Goal: Information Seeking & Learning: Learn about a topic

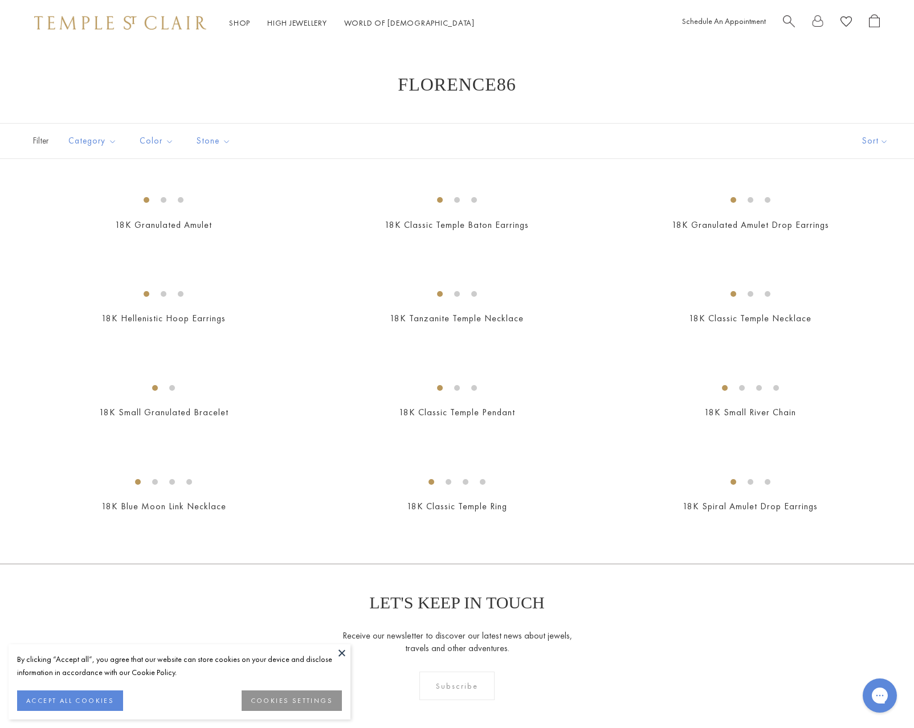
click at [166, 30] on div at bounding box center [120, 23] width 172 height 14
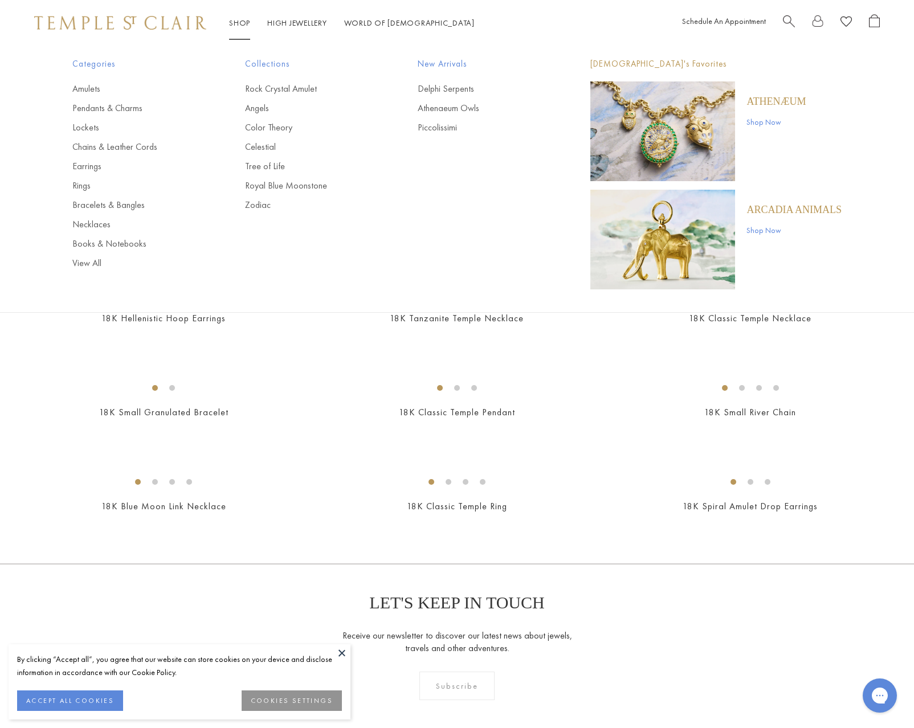
click at [124, 23] on img at bounding box center [120, 23] width 172 height 14
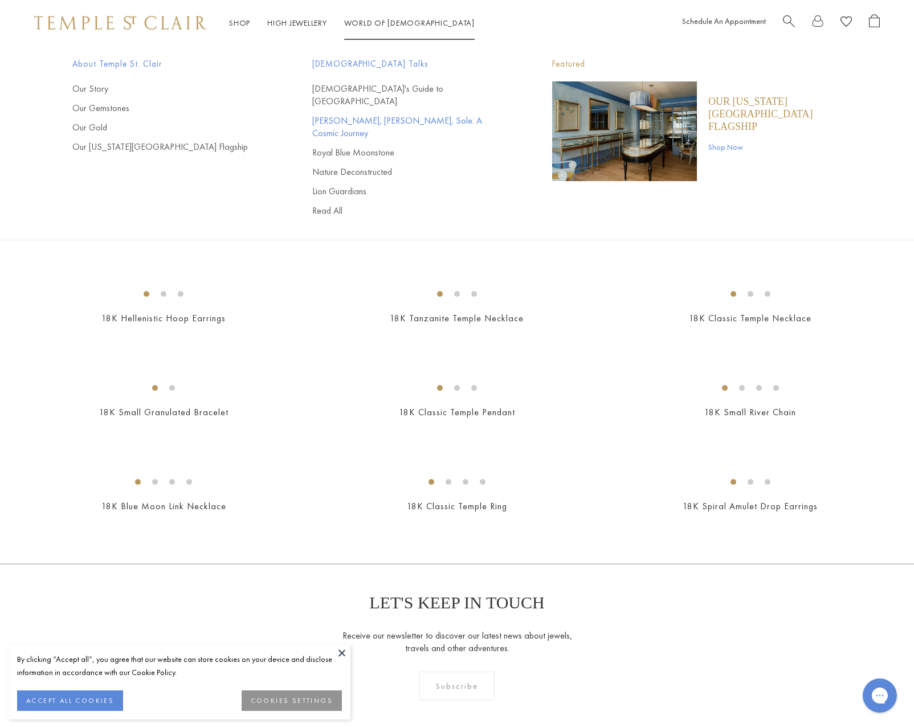
drag, startPoint x: 92, startPoint y: 129, endPoint x: 415, endPoint y: 110, distance: 323.6
click at [93, 129] on link "Our Gold" at bounding box center [169, 127] width 194 height 13
click at [92, 126] on link "Our Gold" at bounding box center [169, 127] width 194 height 13
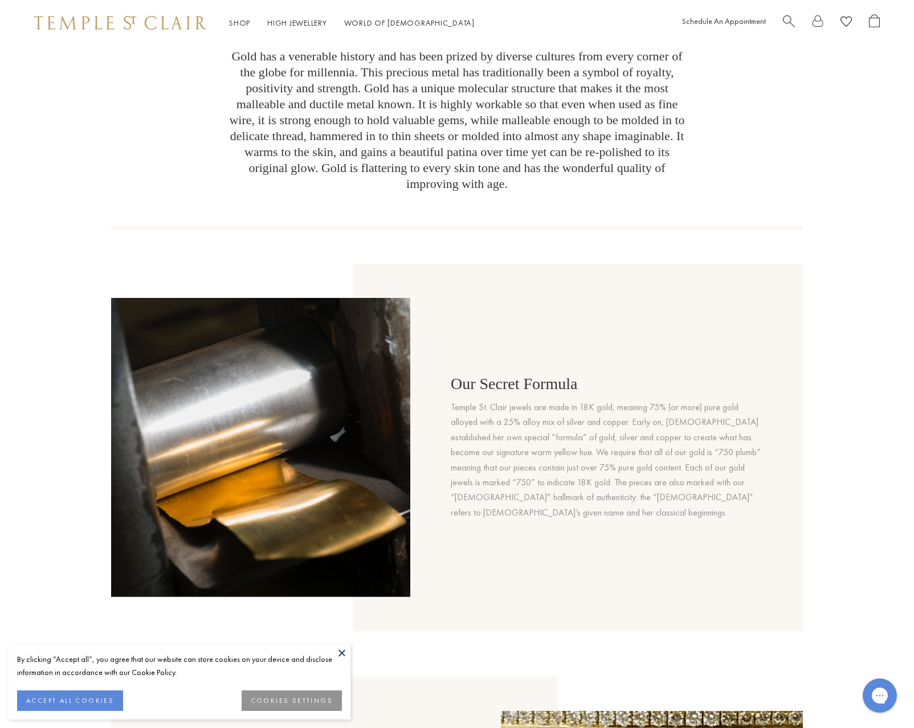
scroll to position [342, 0]
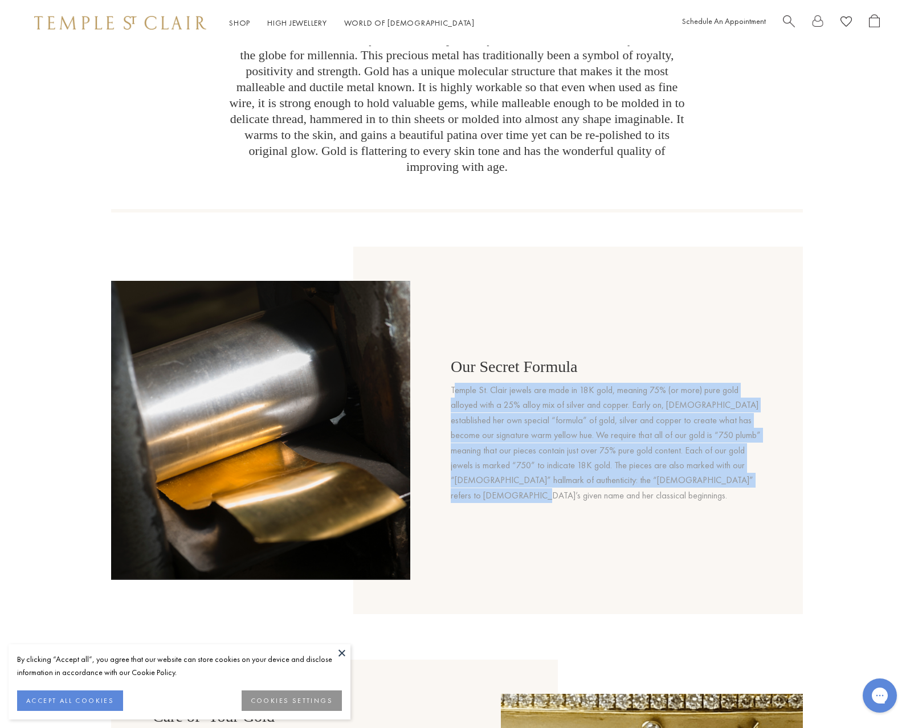
drag, startPoint x: 570, startPoint y: 485, endPoint x: 467, endPoint y: 374, distance: 151.6
click at [467, 374] on div "Our Secret Formula Temple St. Clair jewels are made in 18K gold, meaning 75% (o…" at bounding box center [609, 430] width 316 height 299
click at [581, 460] on p "Temple St. Clair jewels are made in 18K gold, meaning 75% (or more) pure gold a…" at bounding box center [609, 443] width 316 height 120
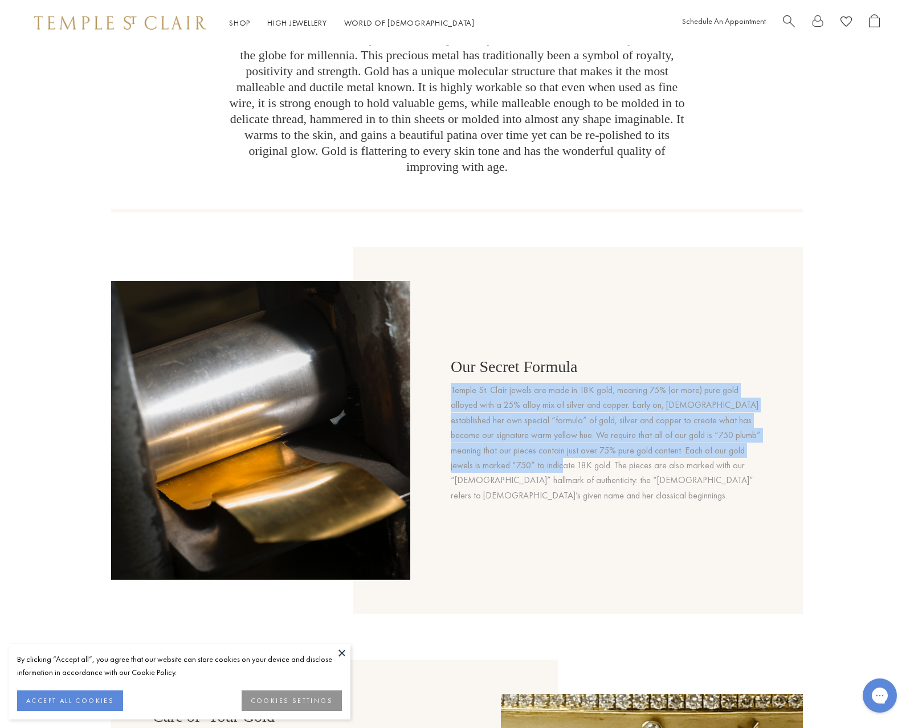
drag, startPoint x: 589, startPoint y: 444, endPoint x: 463, endPoint y: 374, distance: 143.6
click at [463, 383] on p "Temple St. Clair jewels are made in 18K gold, meaning 75% (or more) pure gold a…" at bounding box center [609, 443] width 316 height 120
copy p "Temple St. Clair jewels are made in 18K gold, meaning 75% (or more) pure gold a…"
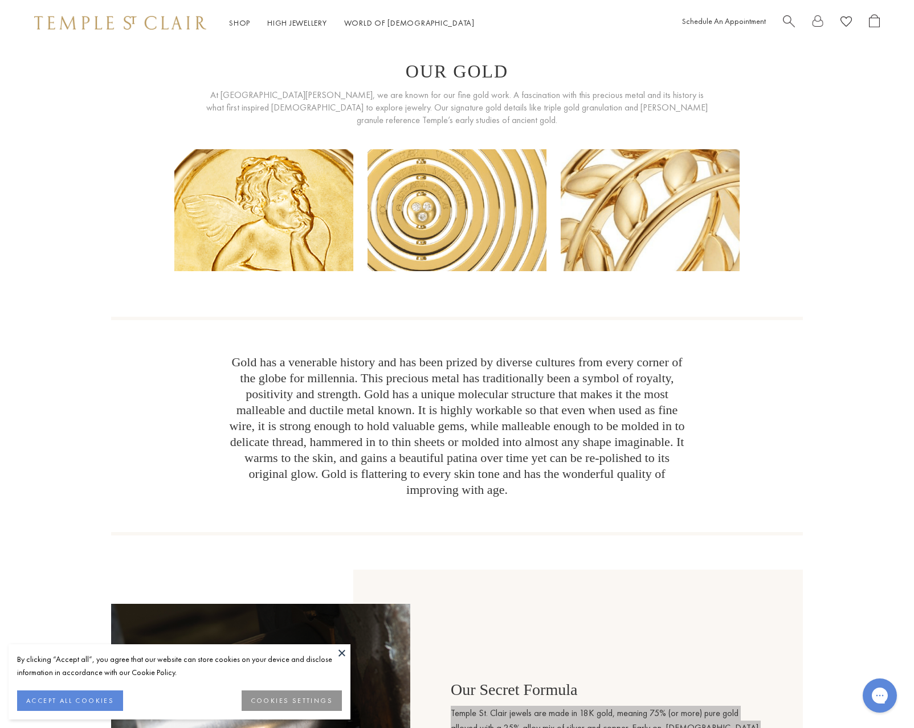
scroll to position [0, 0]
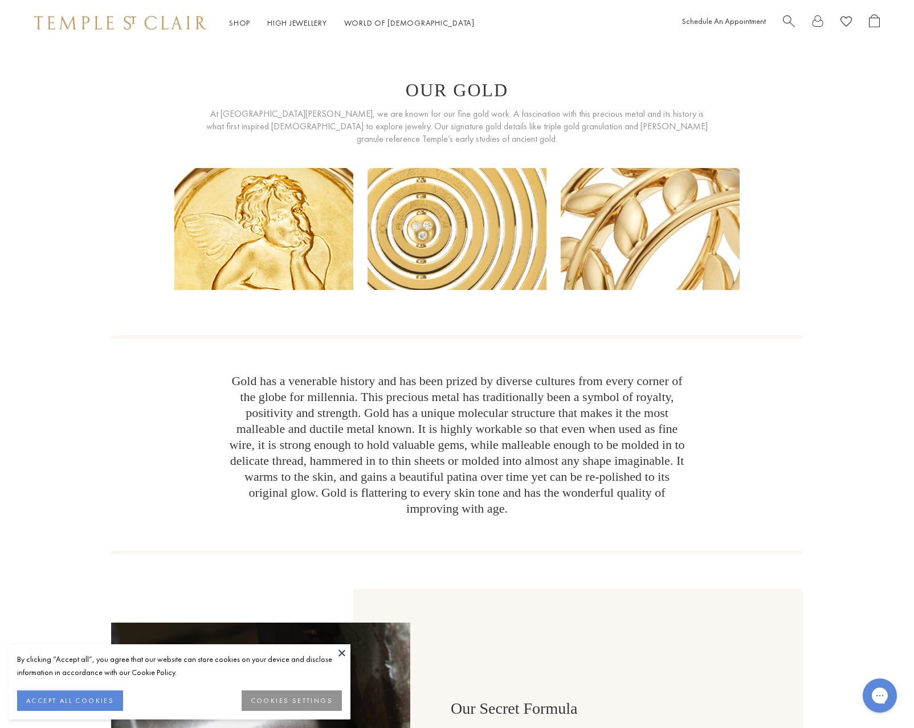
drag, startPoint x: 91, startPoint y: 344, endPoint x: 110, endPoint y: 346, distance: 19.5
click at [266, 419] on span "Gold has a venerable history and has been prized by diverse cultures from every…" at bounding box center [457, 445] width 459 height 212
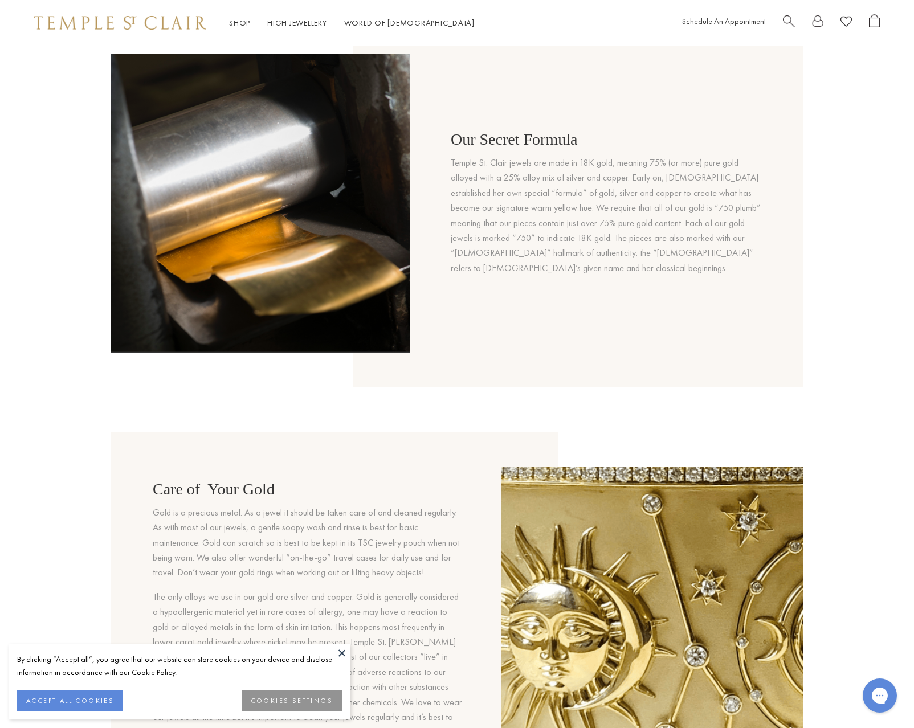
scroll to position [570, 0]
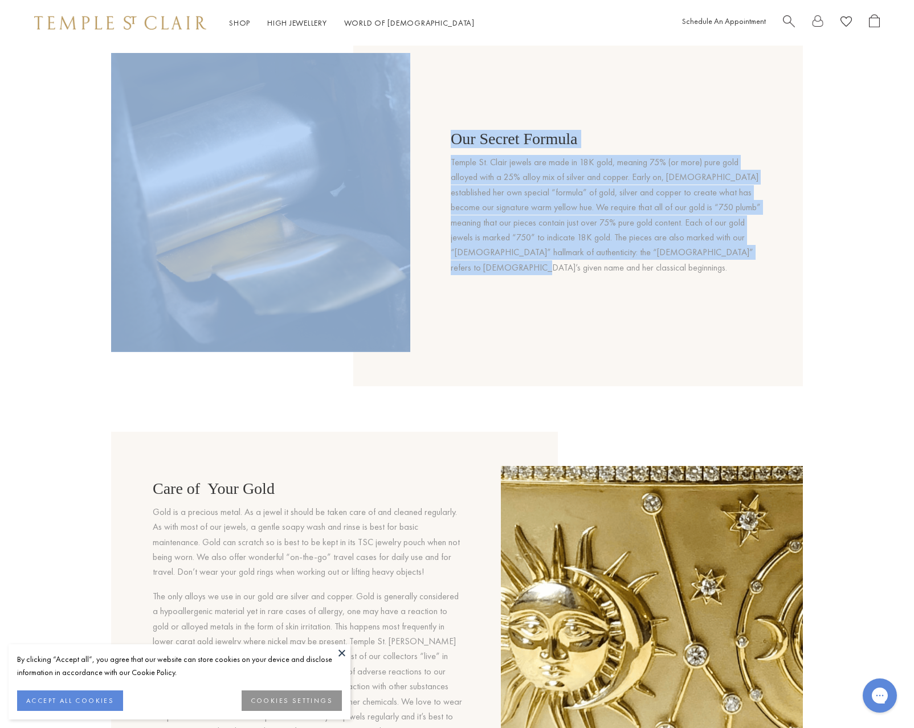
drag, startPoint x: 508, startPoint y: 246, endPoint x: 453, endPoint y: 175, distance: 88.9
click at [453, 175] on div "Our Secret Formula Temple St. Clair jewels are made in 18K gold, meaning 75% (o…" at bounding box center [457, 202] width 692 height 367
click at [669, 287] on div "Our Secret Formula Temple St. Clair jewels are made in 18K gold, meaning 75% (o…" at bounding box center [609, 202] width 316 height 299
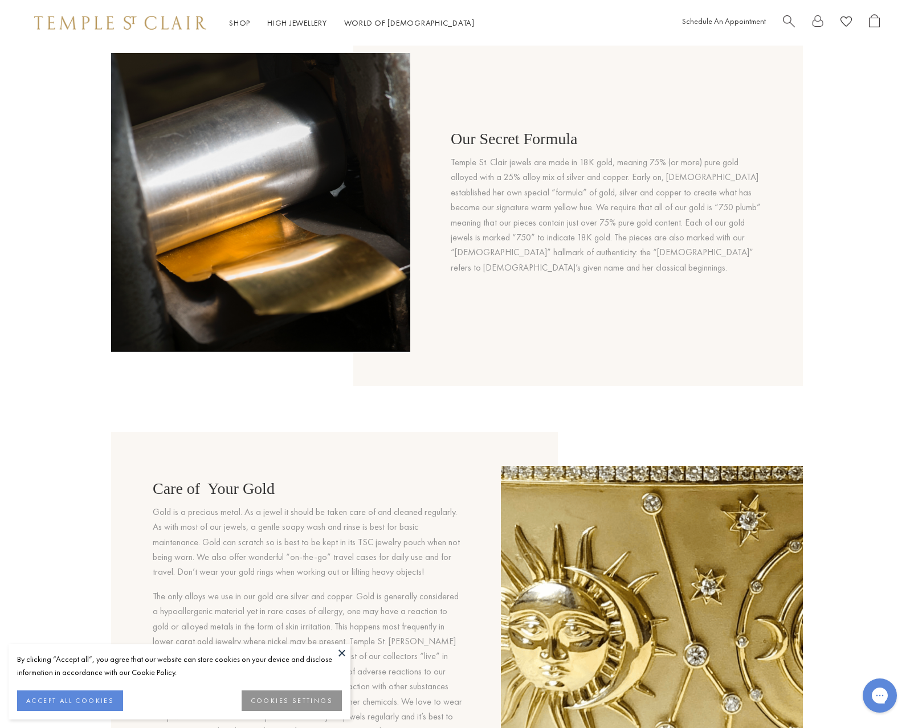
click at [105, 412] on div "Our Gold At Temple St. Clair, we are known for our fine gold work. A fascinatio…" at bounding box center [457, 179] width 914 height 1338
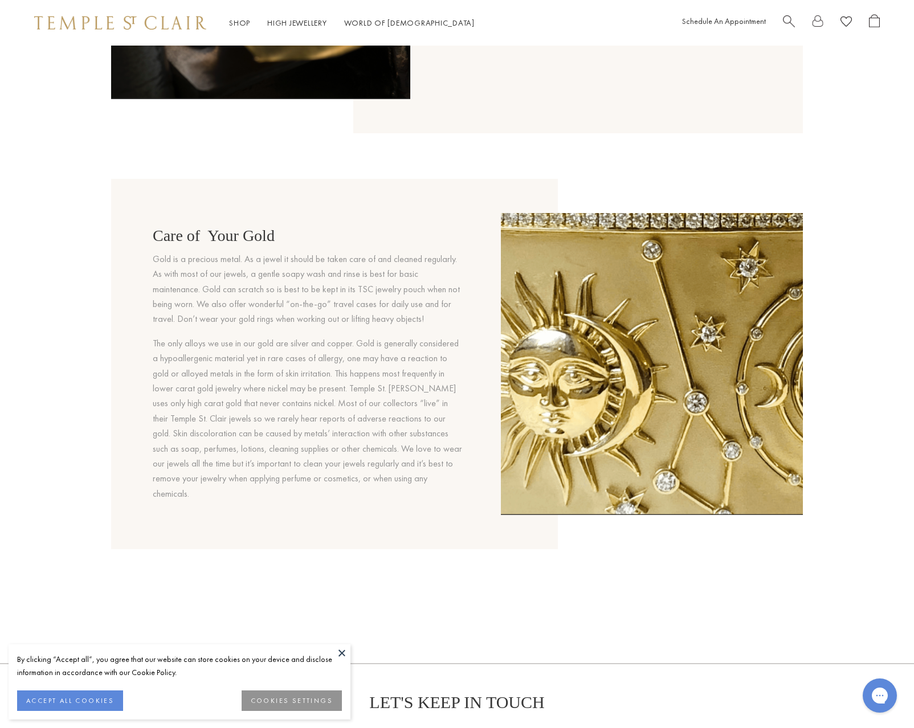
scroll to position [798, 0]
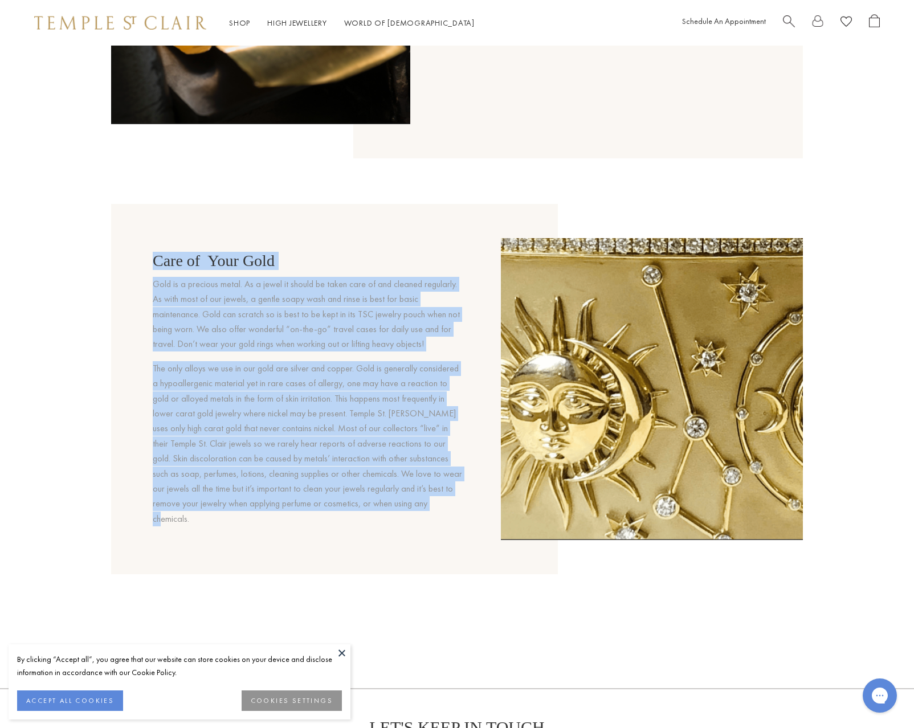
drag, startPoint x: 288, startPoint y: 471, endPoint x: 168, endPoint y: 439, distance: 124.9
click at [388, 563] on div at bounding box center [334, 389] width 447 height 370
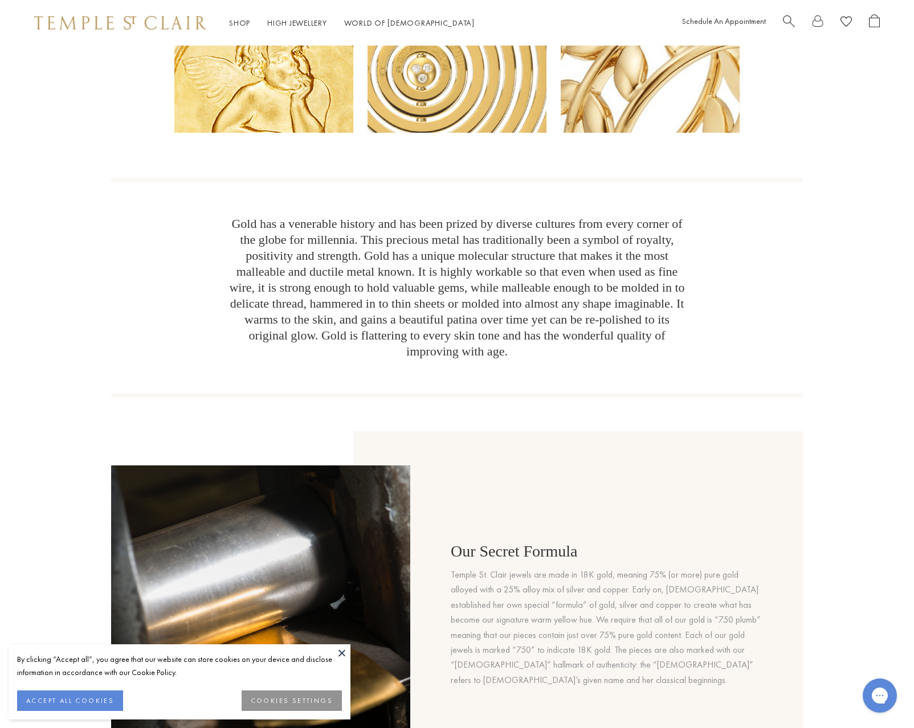
scroll to position [0, 0]
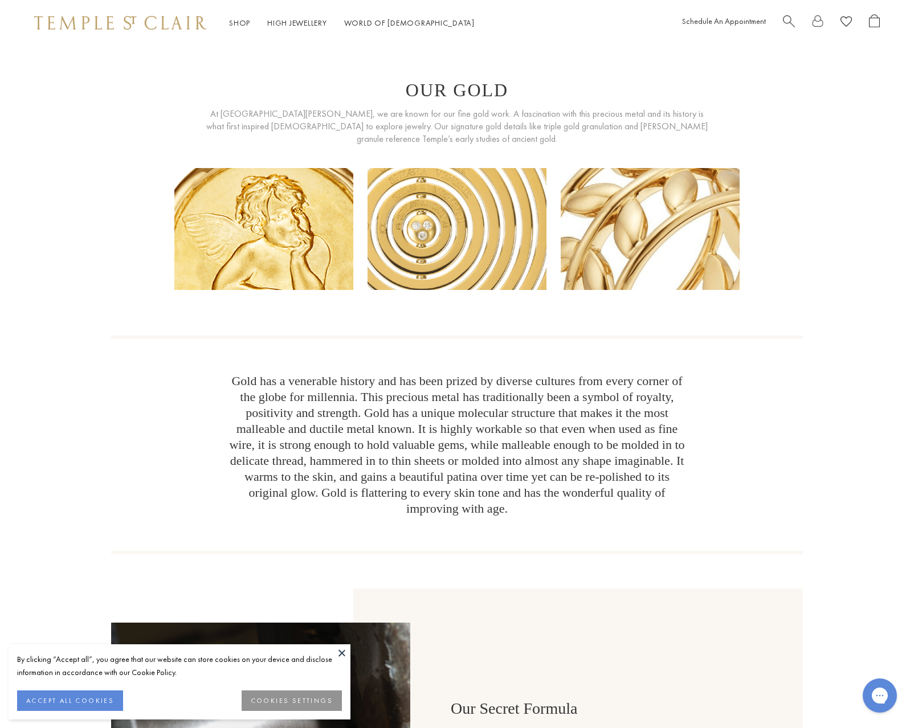
click at [188, 440] on div "Gold has a venerable history and has been prized by diverse cultures from every…" at bounding box center [457, 445] width 692 height 219
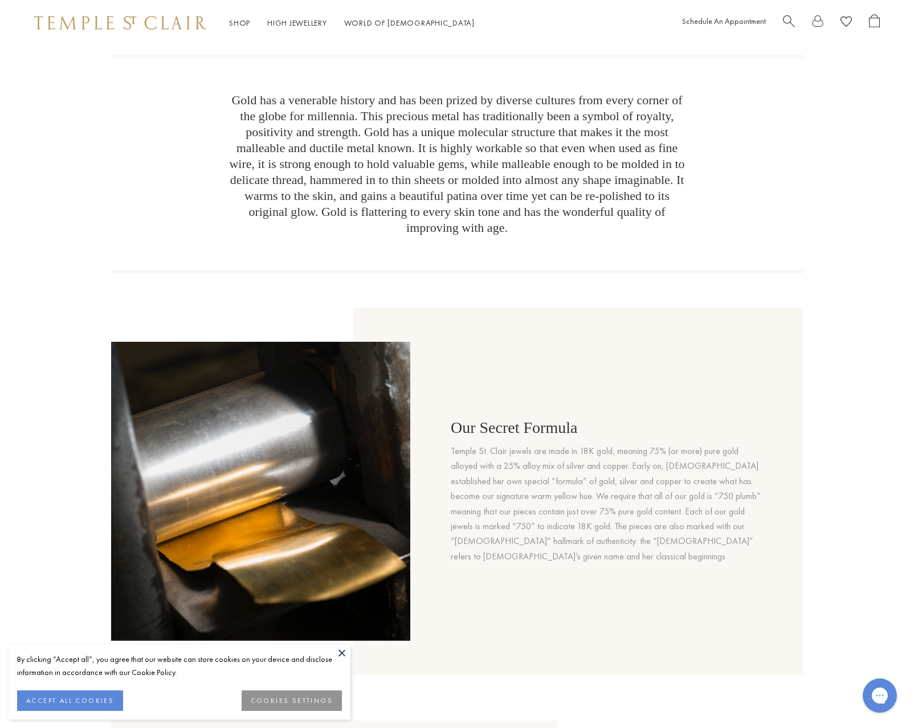
scroll to position [285, 0]
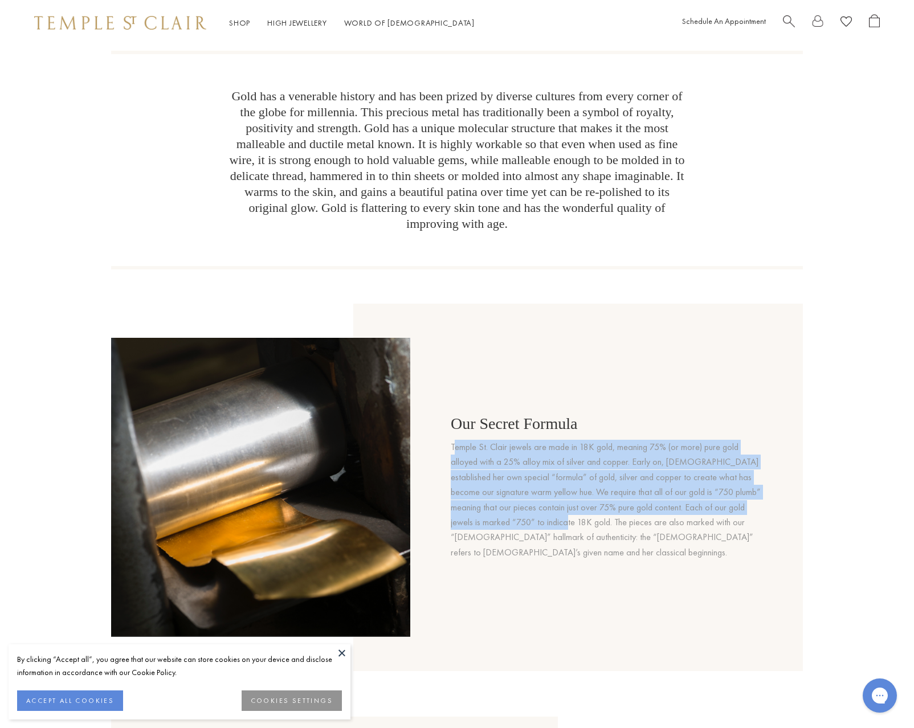
drag, startPoint x: 591, startPoint y: 501, endPoint x: 468, endPoint y: 426, distance: 143.7
click at [468, 440] on p "Temple St. Clair jewels are made in 18K gold, meaning 75% (or more) pure gold a…" at bounding box center [609, 500] width 316 height 120
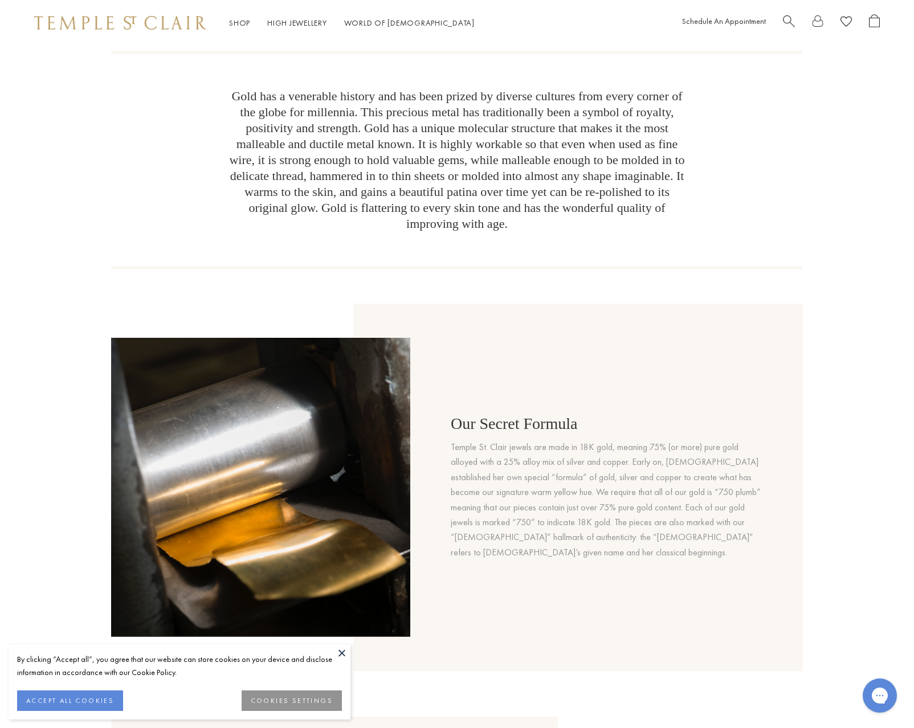
click at [810, 464] on div "Our Gold At Temple St. Clair, we are known for our fine gold work. A fascinatio…" at bounding box center [457, 464] width 914 height 1338
